Goal: Find specific page/section: Find specific page/section

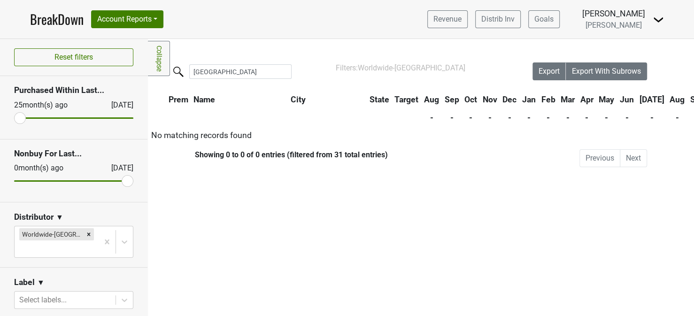
scroll to position [141, 0]
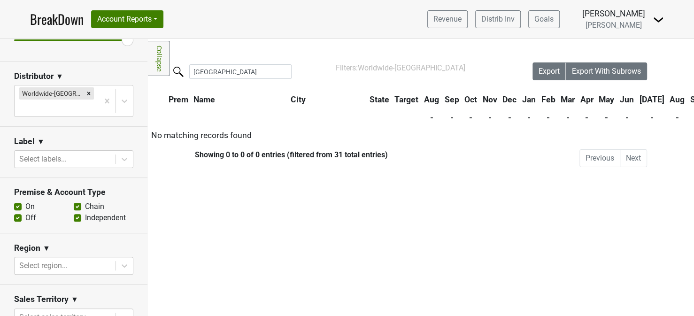
click at [241, 7] on nav "BreakDown Account Reports SuperRanker Map Award Progress Chain Compliance CRM N…" at bounding box center [347, 19] width 649 height 39
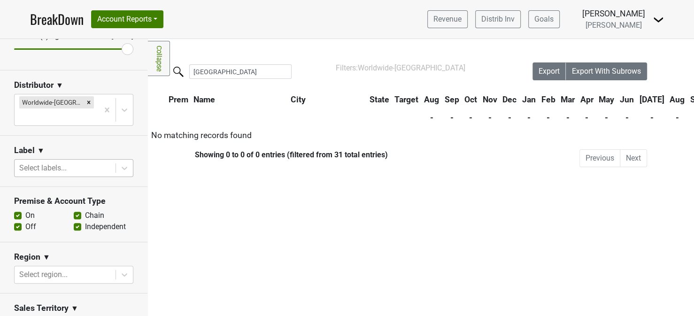
scroll to position [0, 0]
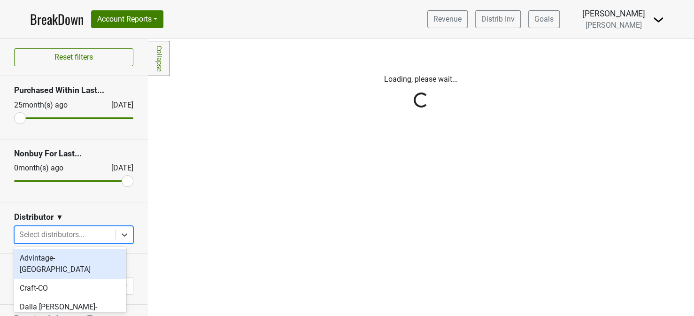
click at [70, 237] on div at bounding box center [65, 234] width 92 height 13
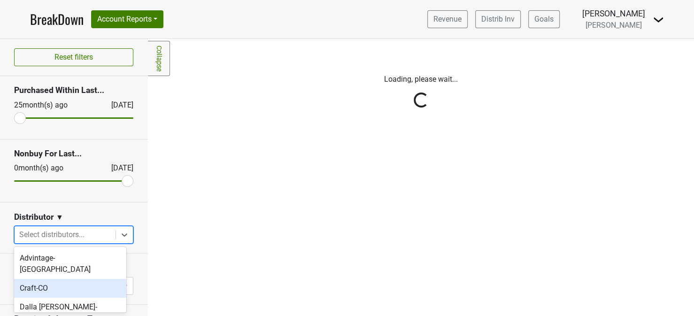
click at [31, 282] on div "Craft-CO" at bounding box center [70, 288] width 112 height 19
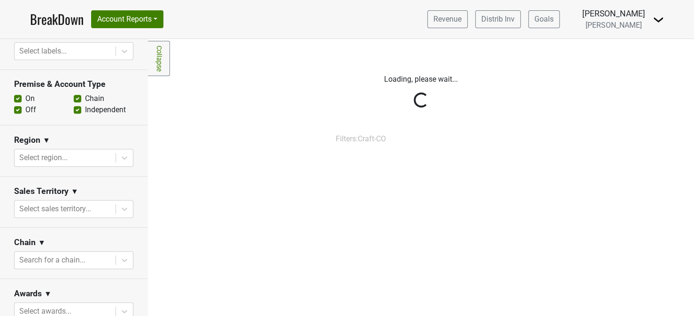
scroll to position [367, 0]
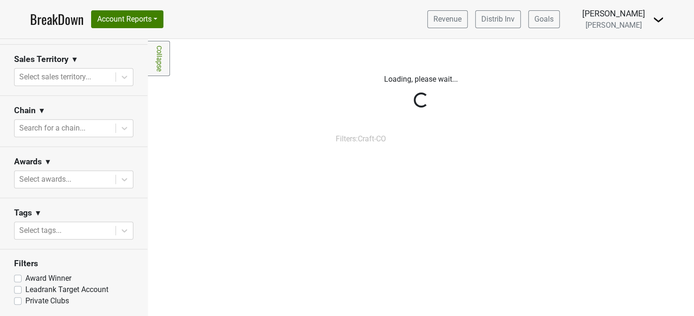
click at [40, 15] on link "BreakDown" at bounding box center [57, 19] width 54 height 20
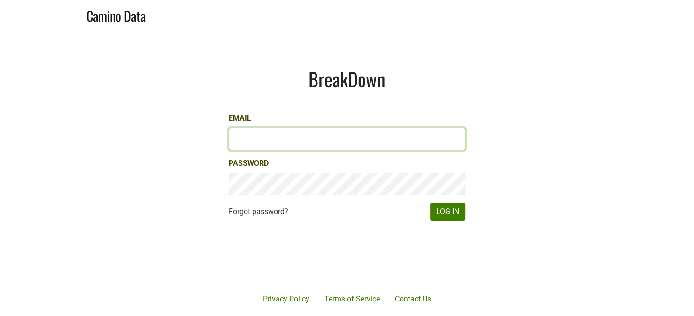
click at [288, 137] on input "Email" at bounding box center [347, 139] width 237 height 23
type input "katie@dallavallevineyards.com"
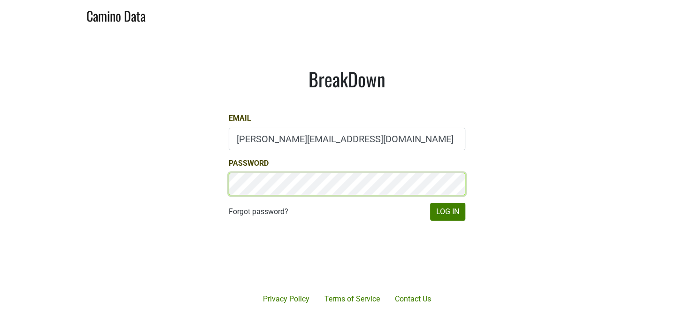
click at [430, 203] on button "Log In" at bounding box center [447, 212] width 35 height 18
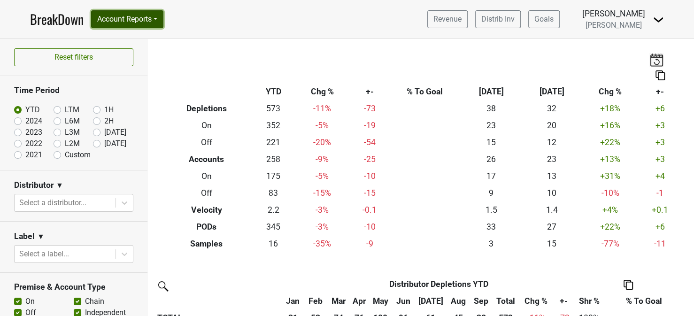
click at [123, 18] on button "Account Reports" at bounding box center [127, 19] width 72 height 18
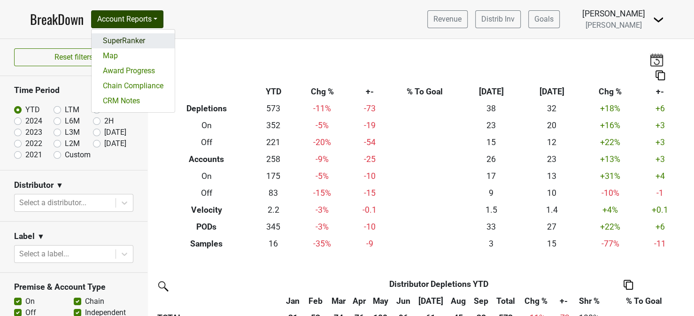
click at [121, 38] on link "SuperRanker" at bounding box center [133, 40] width 83 height 15
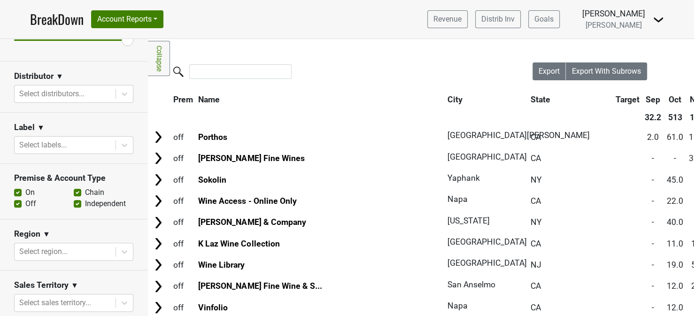
scroll to position [141, 0]
click at [52, 93] on div at bounding box center [65, 93] width 92 height 13
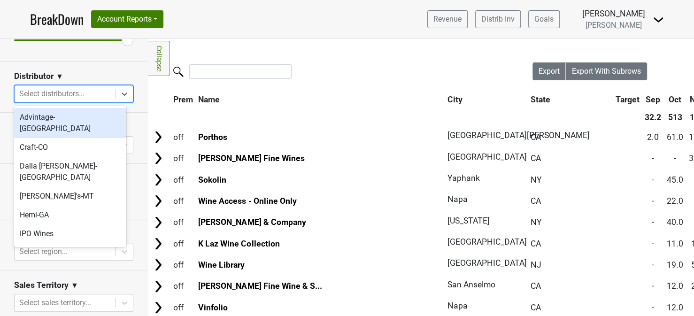
click at [38, 125] on div "Advintage-[GEOGRAPHIC_DATA]" at bounding box center [70, 123] width 112 height 30
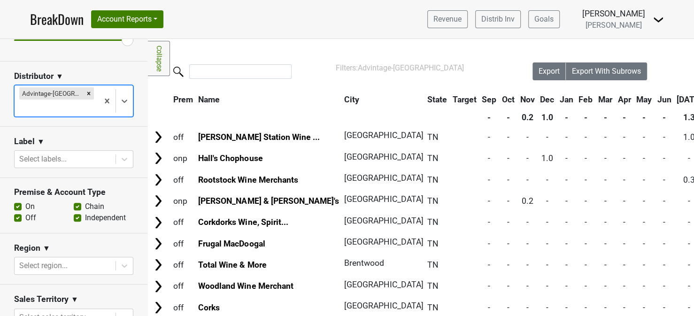
click at [49, 91] on div "Advintage-[GEOGRAPHIC_DATA]" at bounding box center [51, 93] width 64 height 12
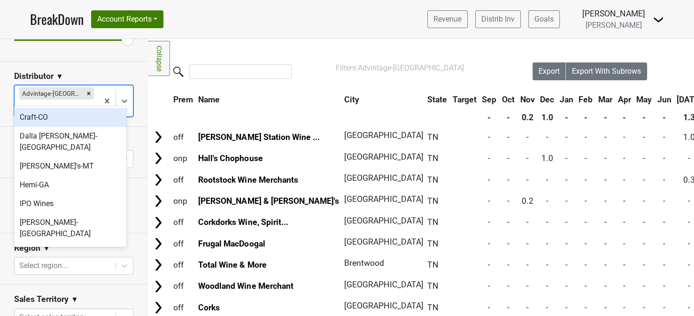
click at [31, 120] on div "Craft-CO" at bounding box center [70, 117] width 112 height 19
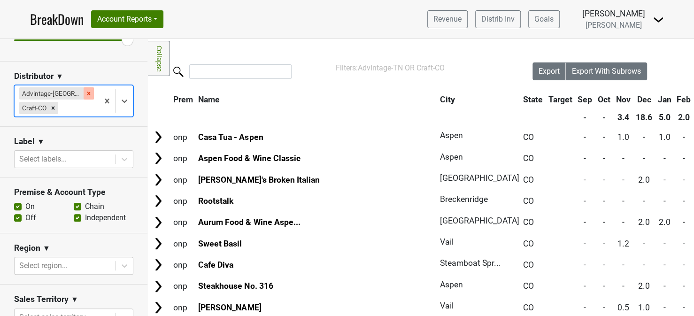
click at [85, 91] on icon "Remove Advintage-TN" at bounding box center [88, 93] width 7 height 7
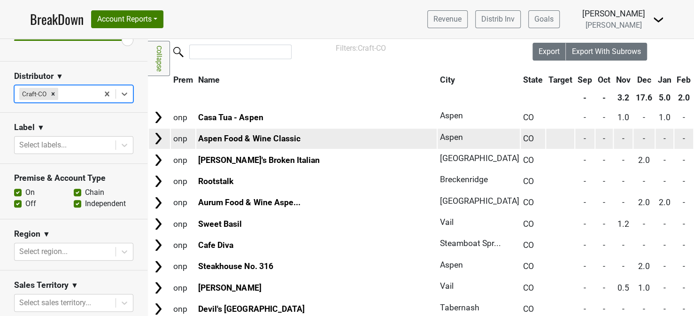
scroll to position [0, 0]
